Goal: Information Seeking & Learning: Learn about a topic

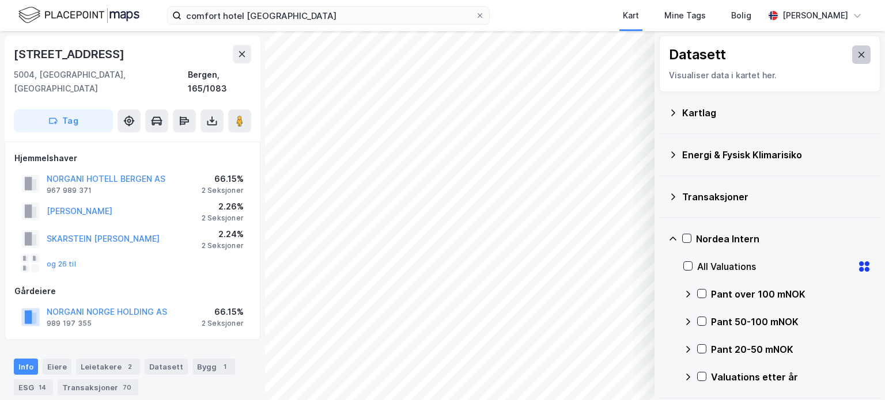
click at [856, 52] on icon at bounding box center [860, 54] width 9 height 9
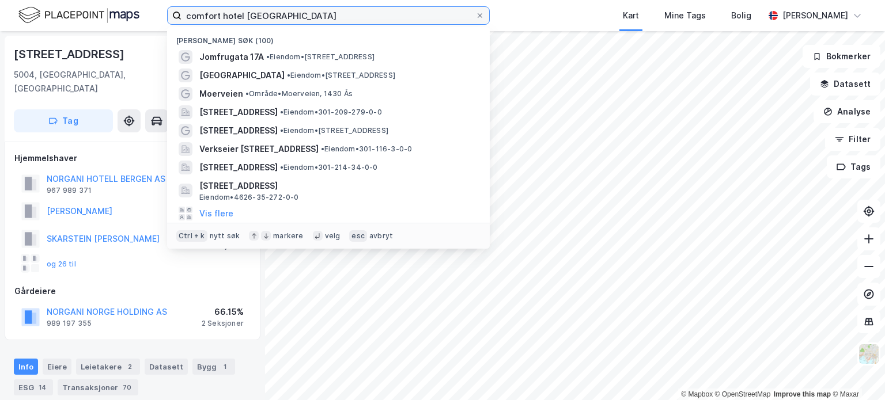
drag, startPoint x: 285, startPoint y: 18, endPoint x: 86, endPoint y: 13, distance: 199.3
click at [86, 13] on div "comfort hotel bergen Nylige søk (100) Jomfrugata 17A • Eiendom • [STREET_ADDRES…" at bounding box center [442, 15] width 885 height 31
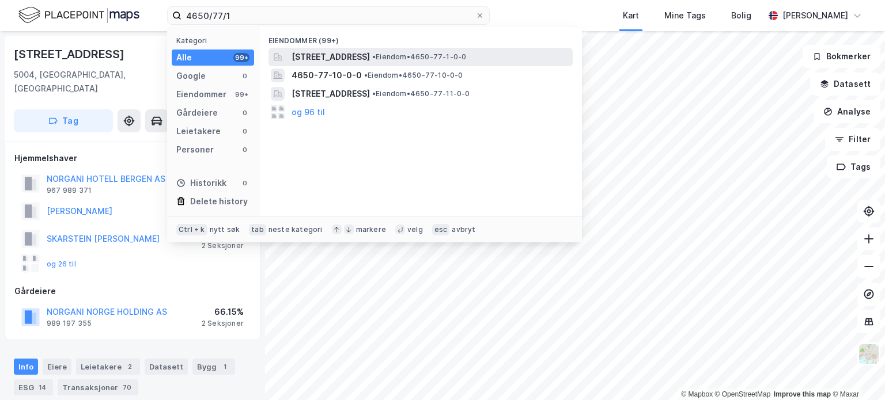
click at [309, 55] on span "[STREET_ADDRESS]" at bounding box center [330, 57] width 78 height 14
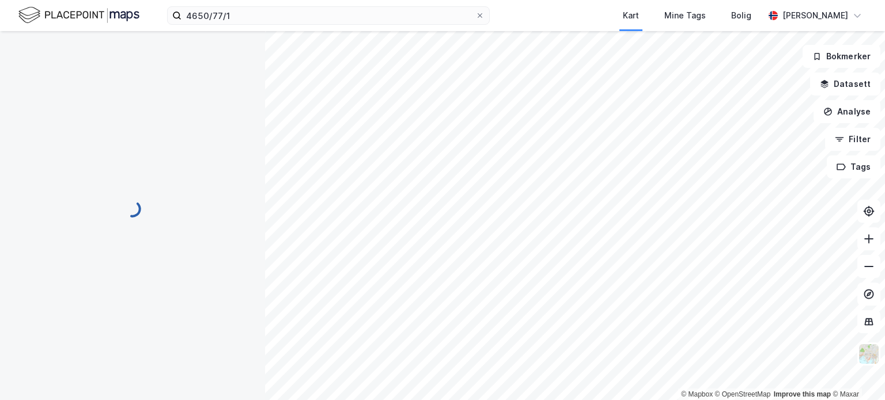
scroll to position [46, 0]
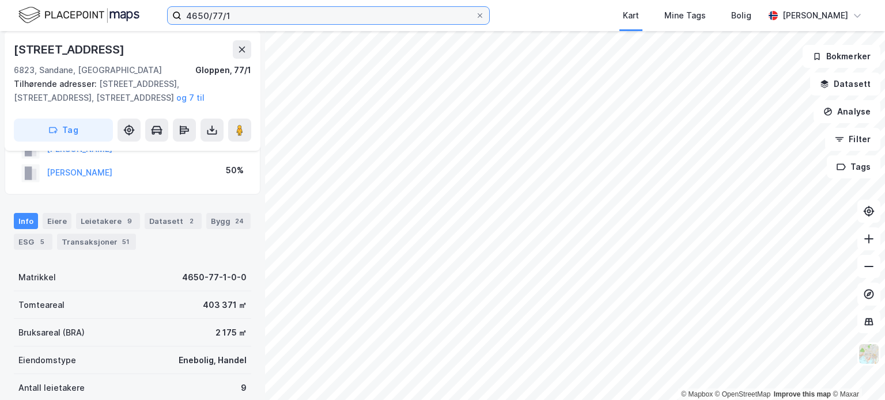
click at [236, 15] on input "4650/77/1" at bounding box center [328, 15] width 294 height 17
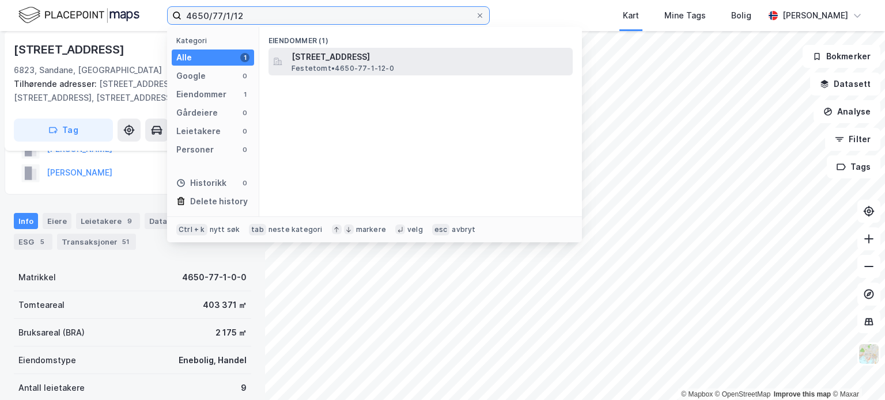
type input "4650/77/1/12"
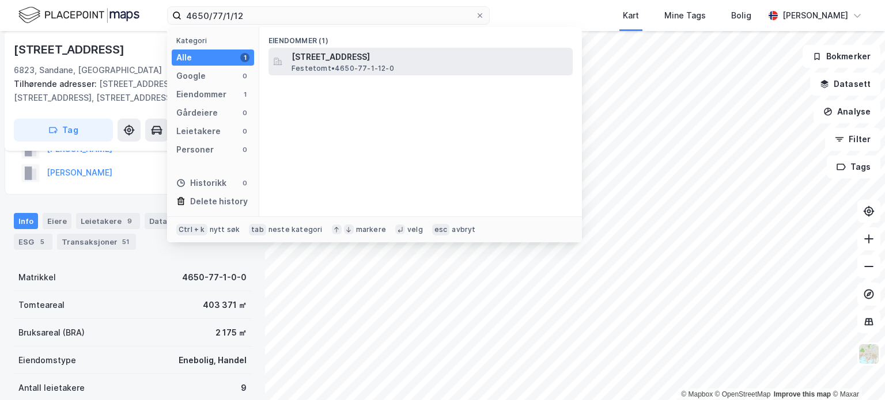
click at [369, 59] on span "[STREET_ADDRESS]" at bounding box center [429, 57] width 276 height 14
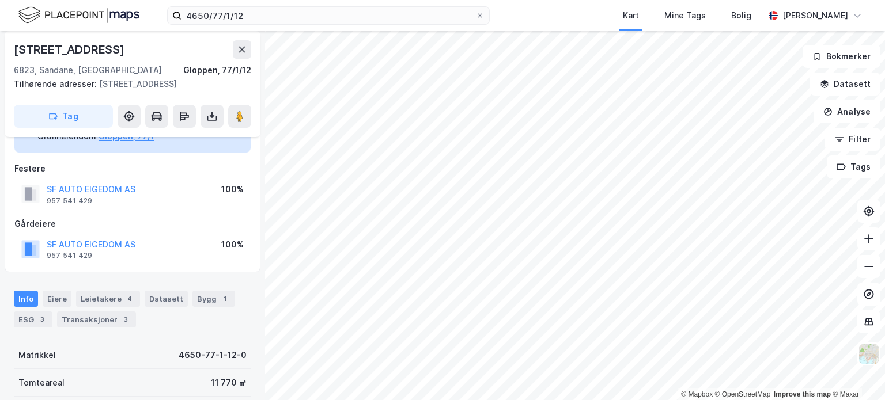
scroll to position [161, 0]
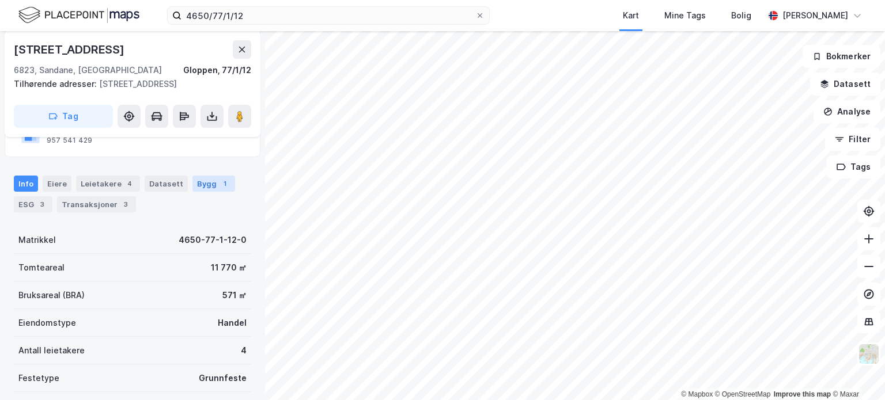
click at [196, 181] on div "Bygg 1" at bounding box center [213, 184] width 43 height 16
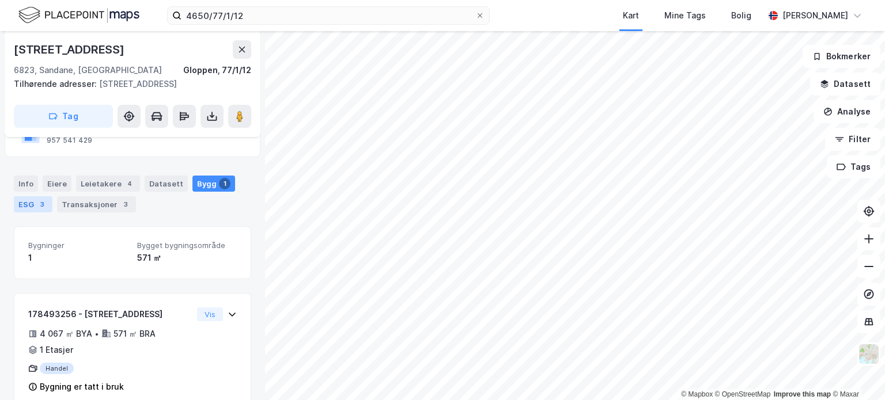
click at [30, 201] on div "ESG 3" at bounding box center [33, 204] width 39 height 16
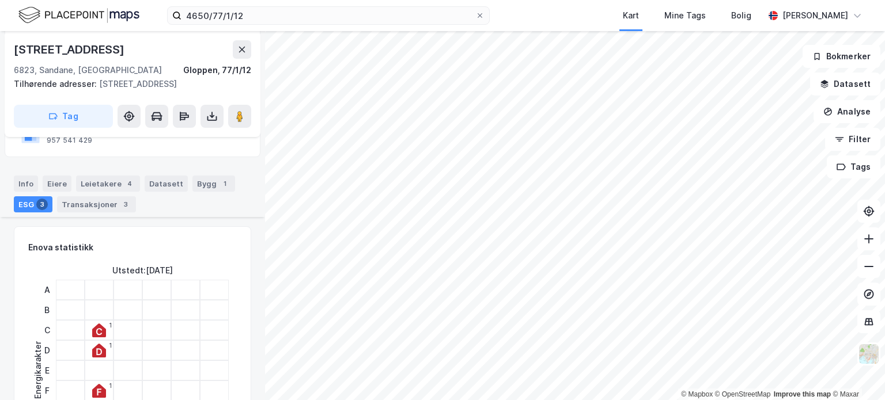
scroll to position [219, 0]
